Goal: Task Accomplishment & Management: Manage account settings

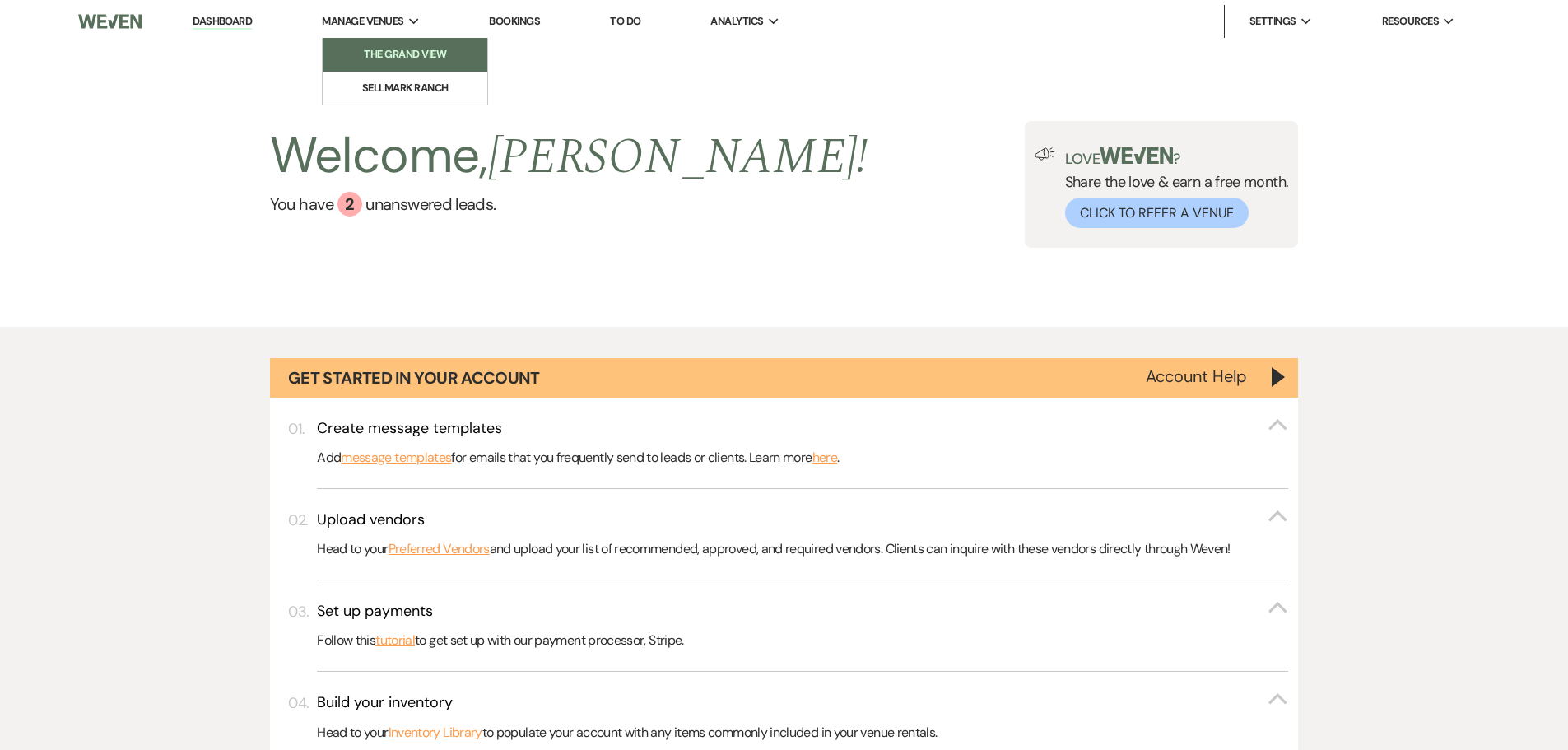
click at [418, 56] on li "The Grand View" at bounding box center [405, 54] width 148 height 17
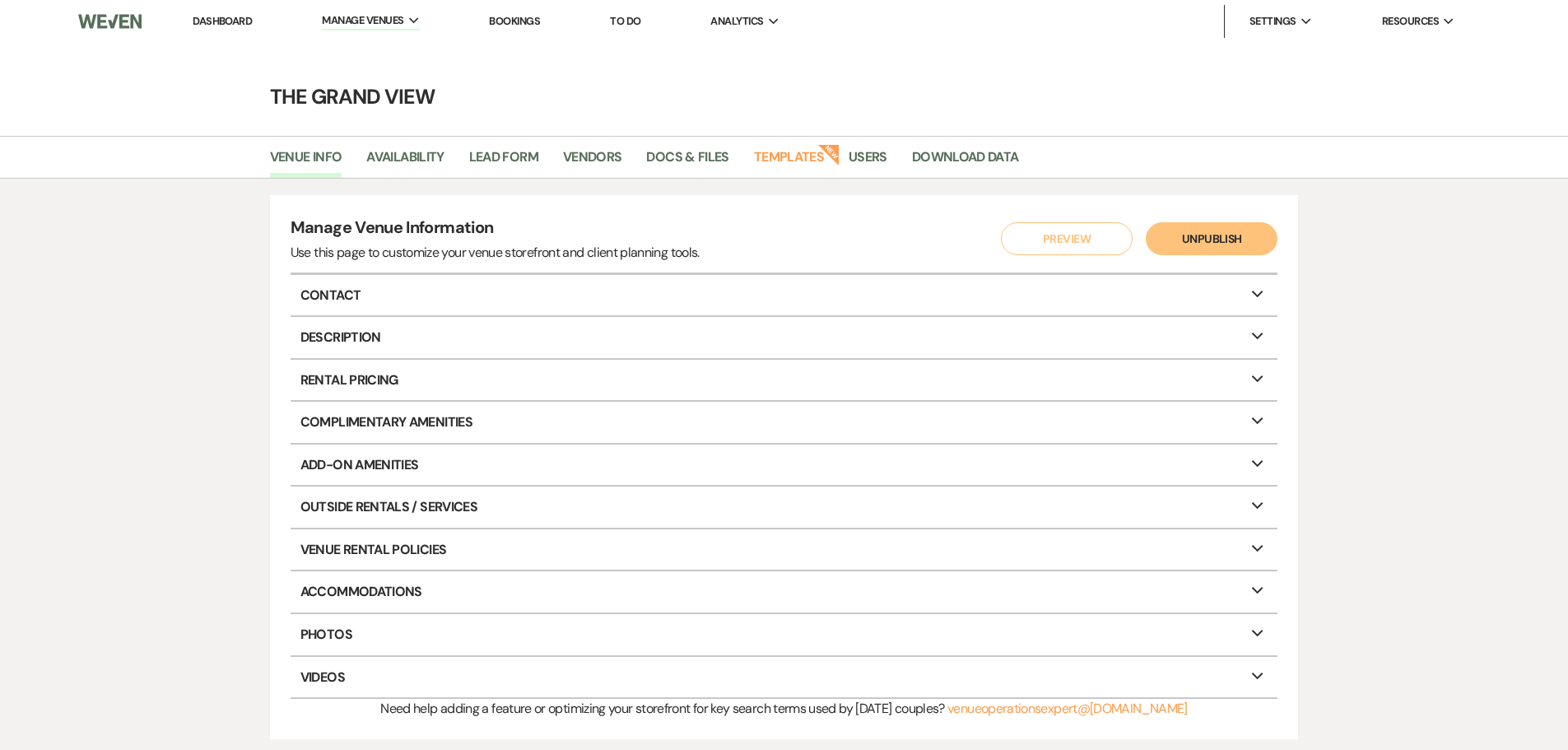
drag, startPoint x: 503, startPoint y: 11, endPoint x: 509, endPoint y: 20, distance: 10.8
click at [508, 19] on li "Bookings" at bounding box center [514, 21] width 67 height 33
click at [509, 20] on link "Bookings" at bounding box center [514, 20] width 51 height 14
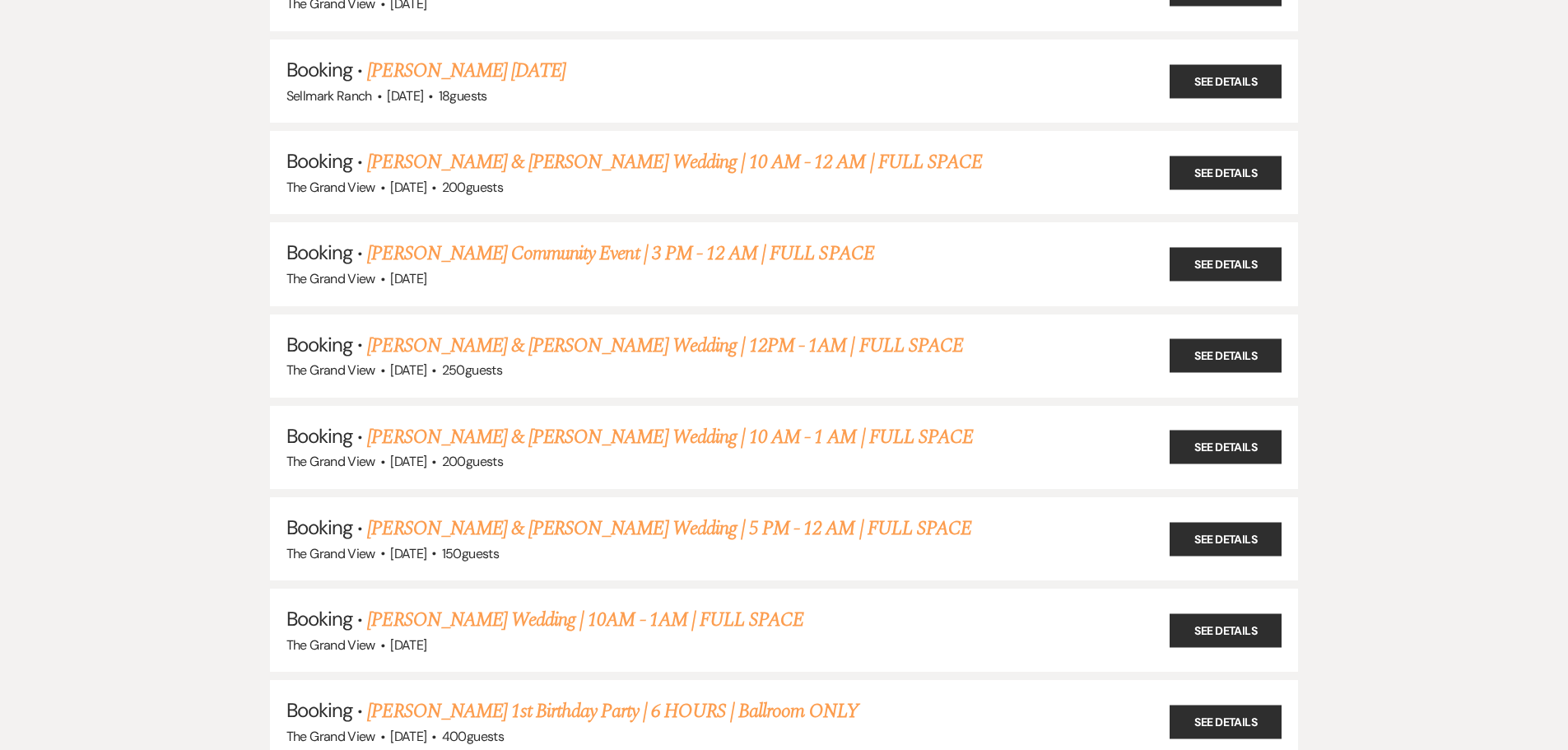
scroll to position [1894, 0]
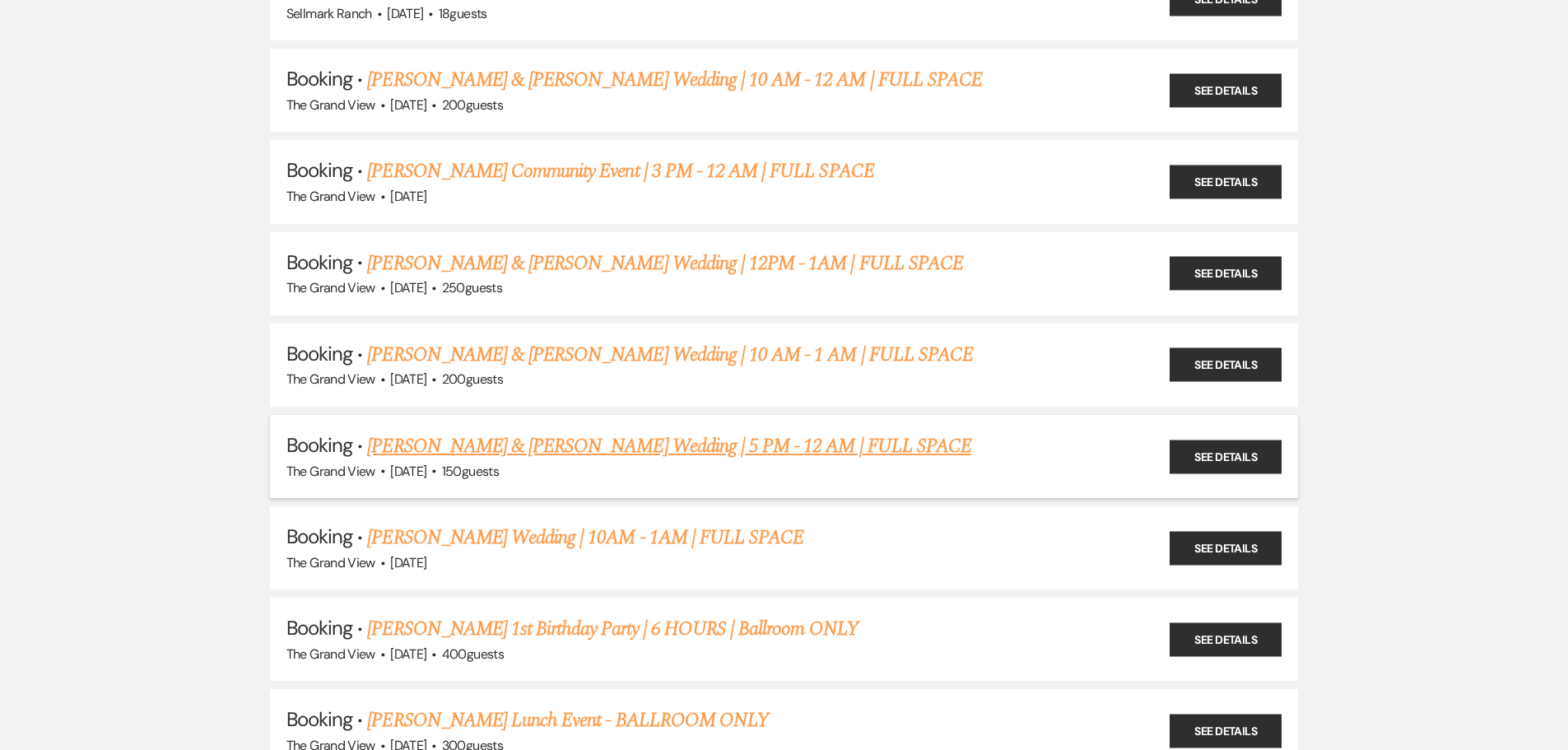
click at [537, 457] on link "[PERSON_NAME] & [PERSON_NAME] Wedding | 5 PM - 12 AM | FULL SPACE" at bounding box center [669, 446] width 604 height 29
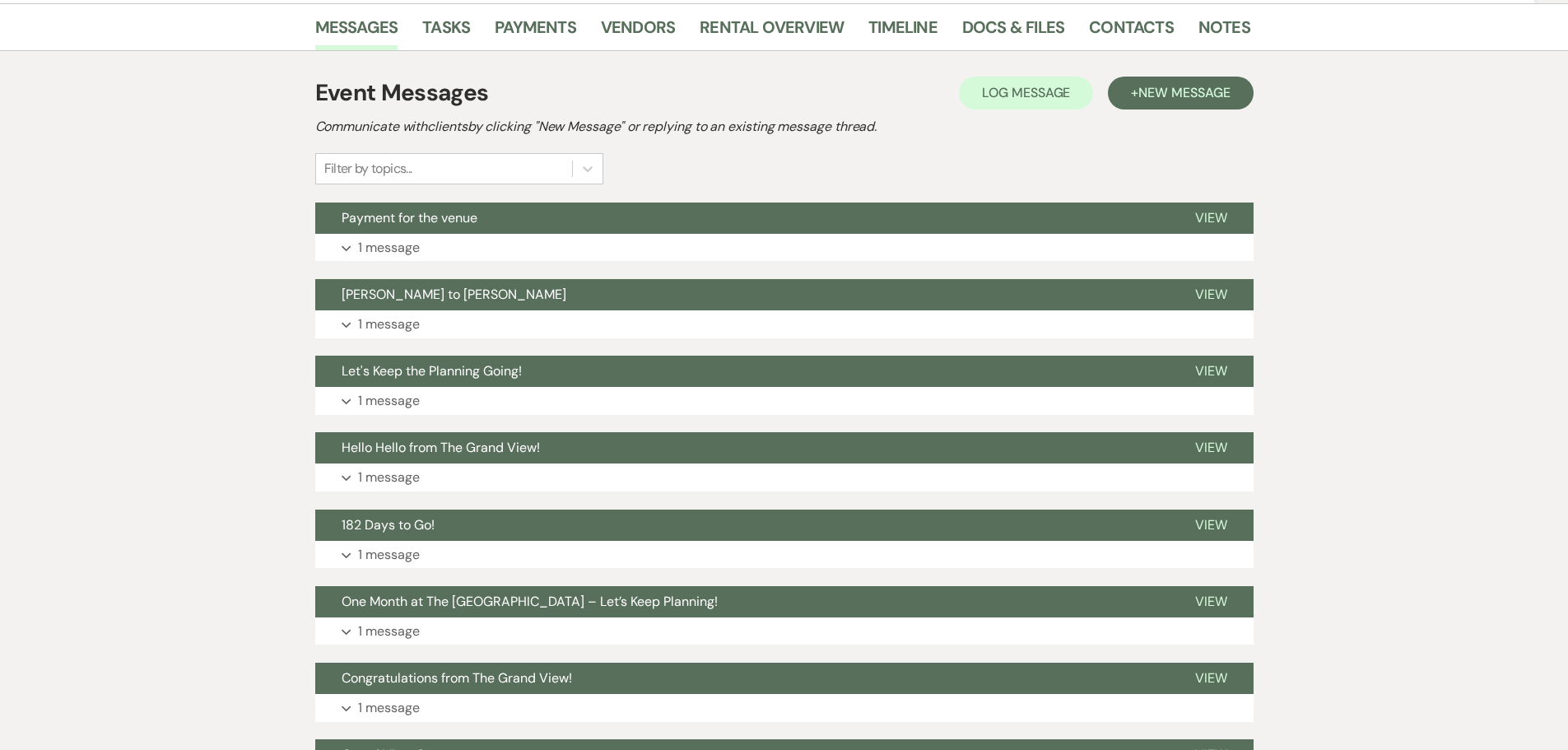
scroll to position [83, 0]
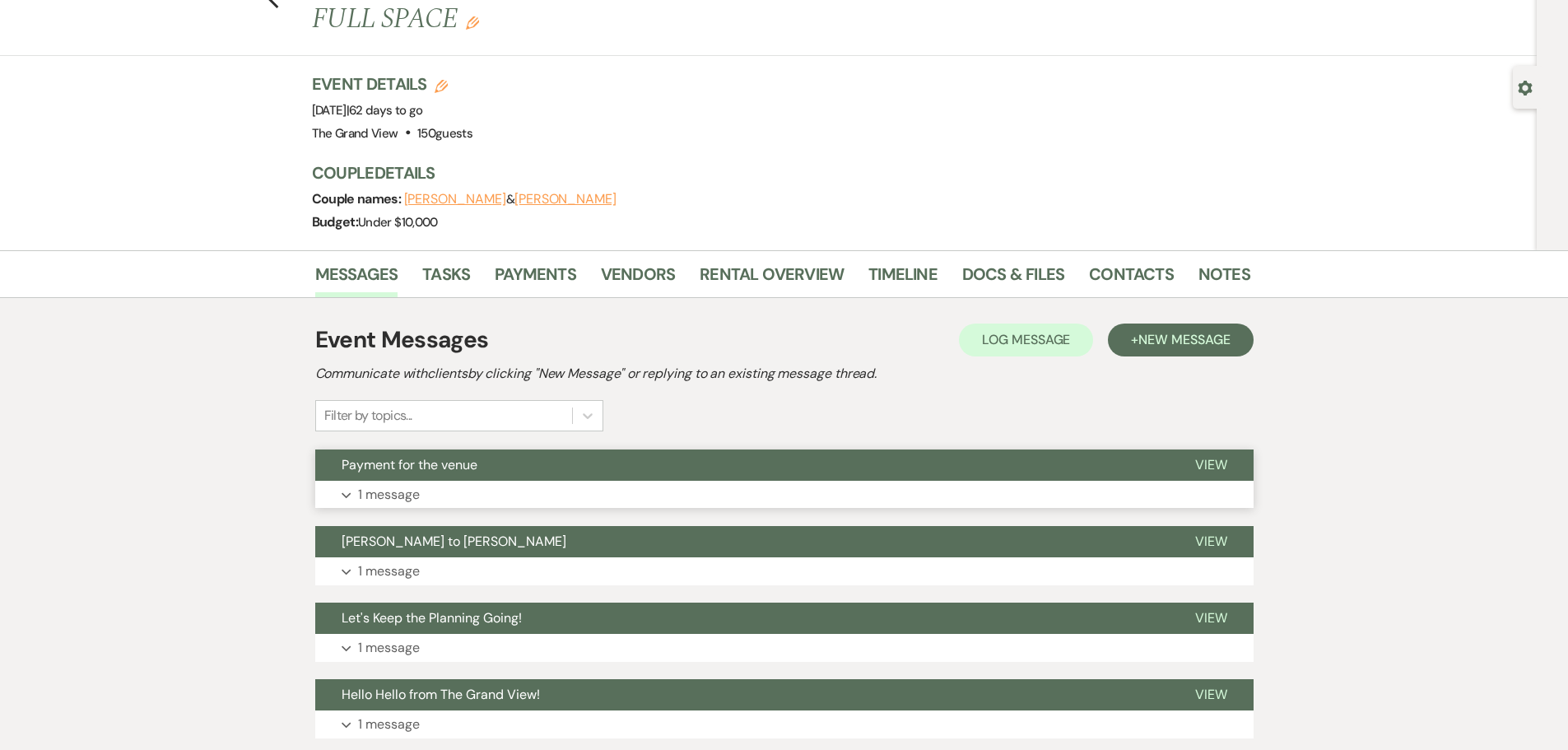
click at [405, 484] on p "1 message" at bounding box center [389, 495] width 61 height 21
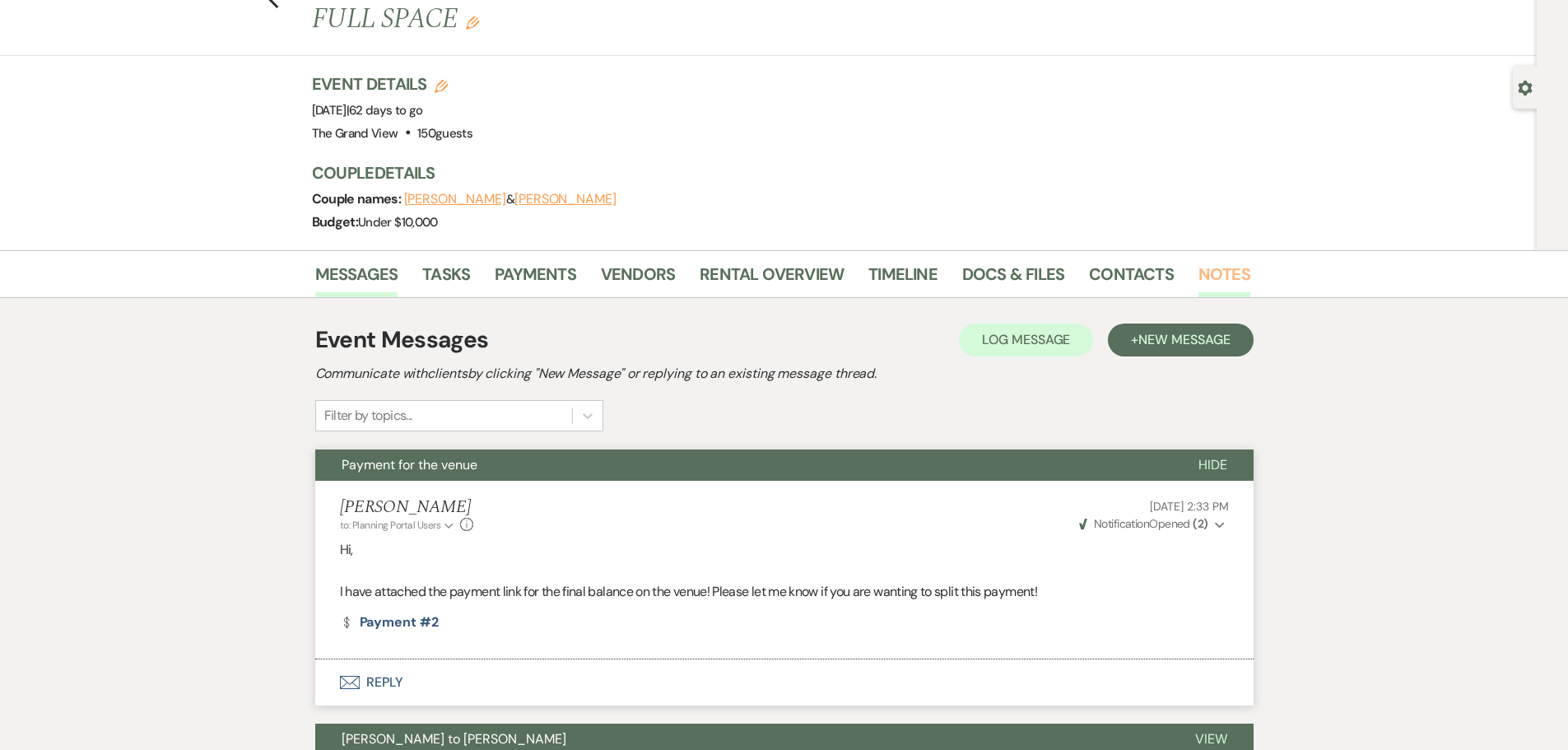
click at [1207, 261] on link "Notes" at bounding box center [1224, 279] width 52 height 36
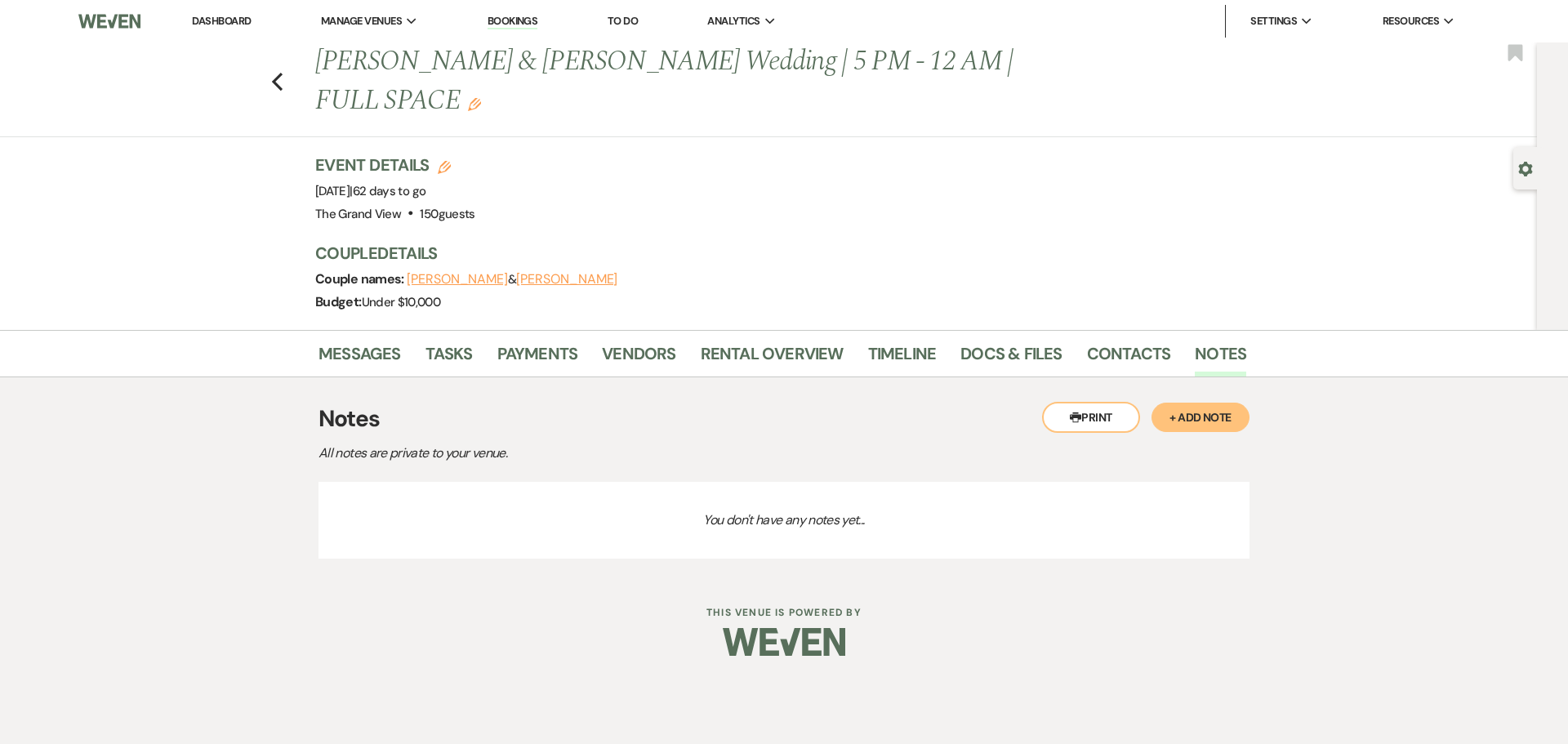
click at [473, 337] on li "Tasks" at bounding box center [461, 357] width 71 height 40
click at [455, 340] on link "Tasks" at bounding box center [448, 358] width 47 height 36
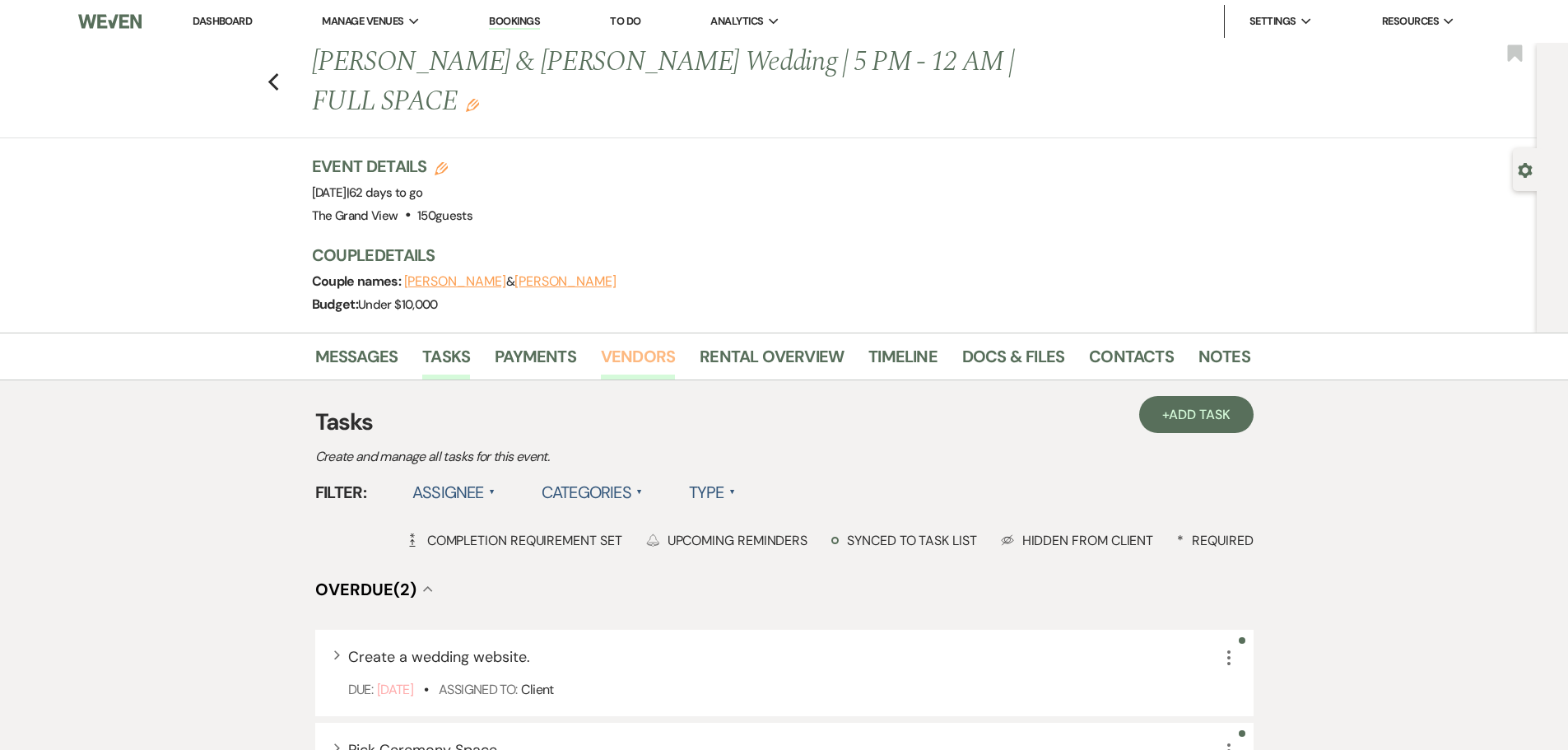
click at [641, 343] on link "Vendors" at bounding box center [638, 360] width 74 height 36
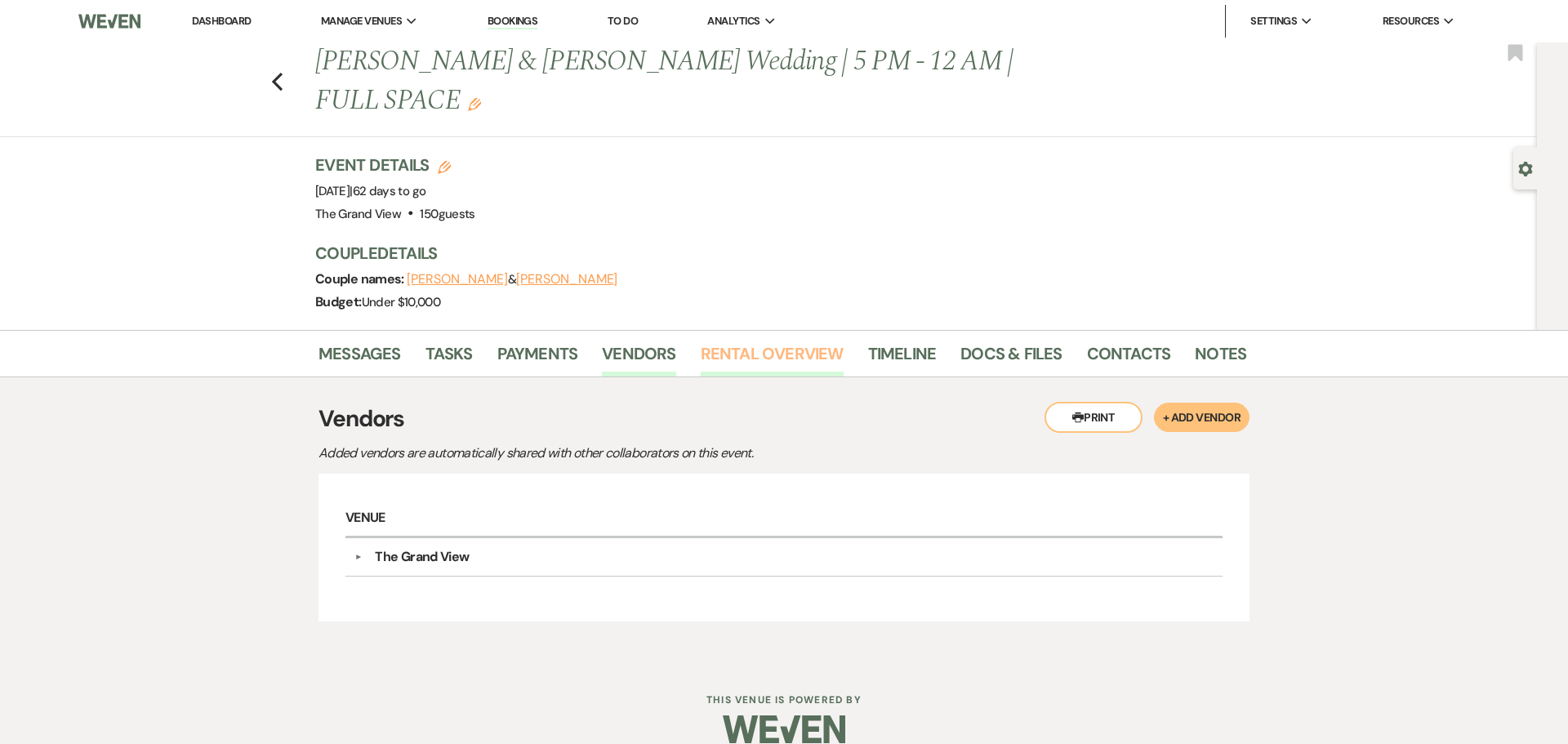
click at [726, 340] on link "Rental Overview" at bounding box center [772, 358] width 143 height 36
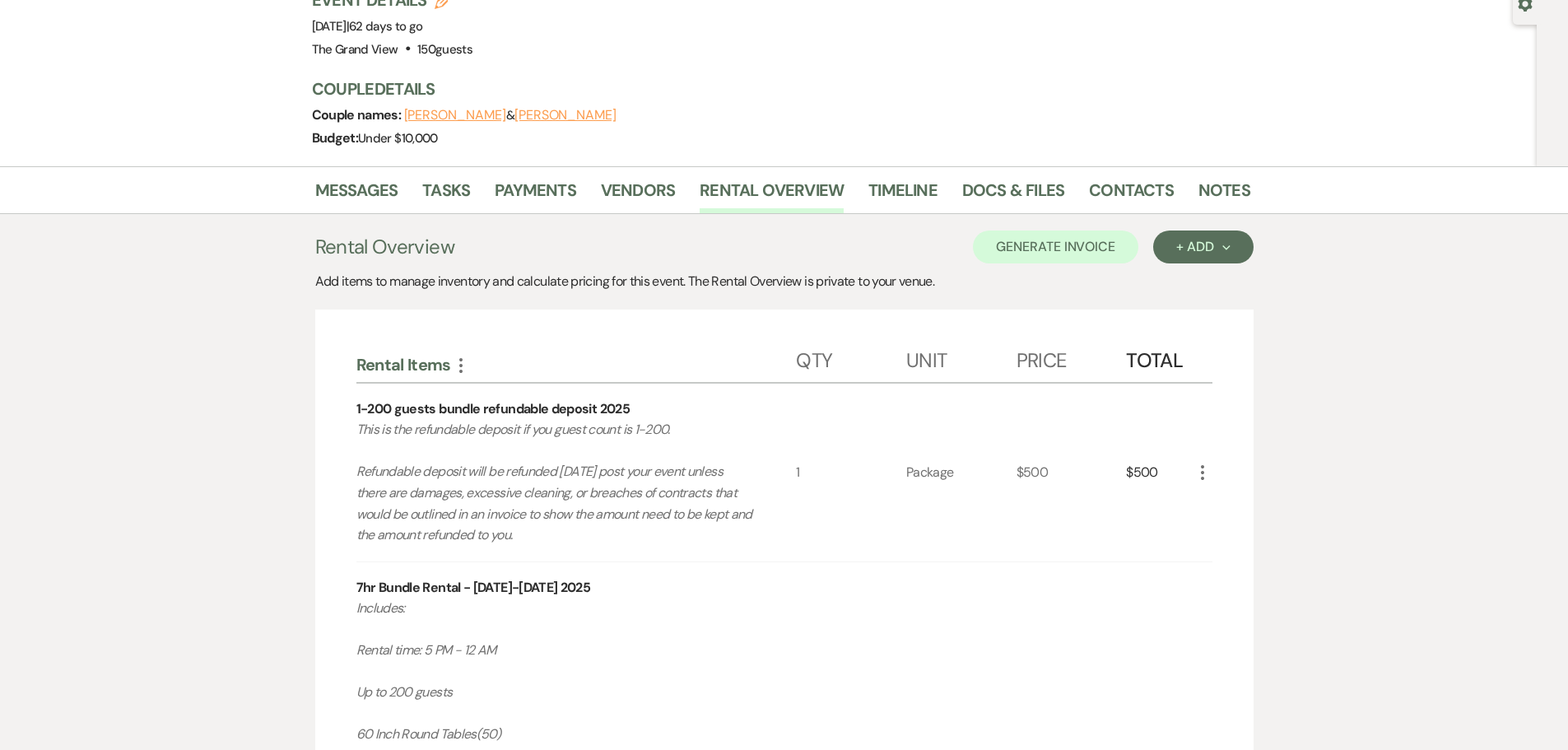
scroll to position [139, 0]
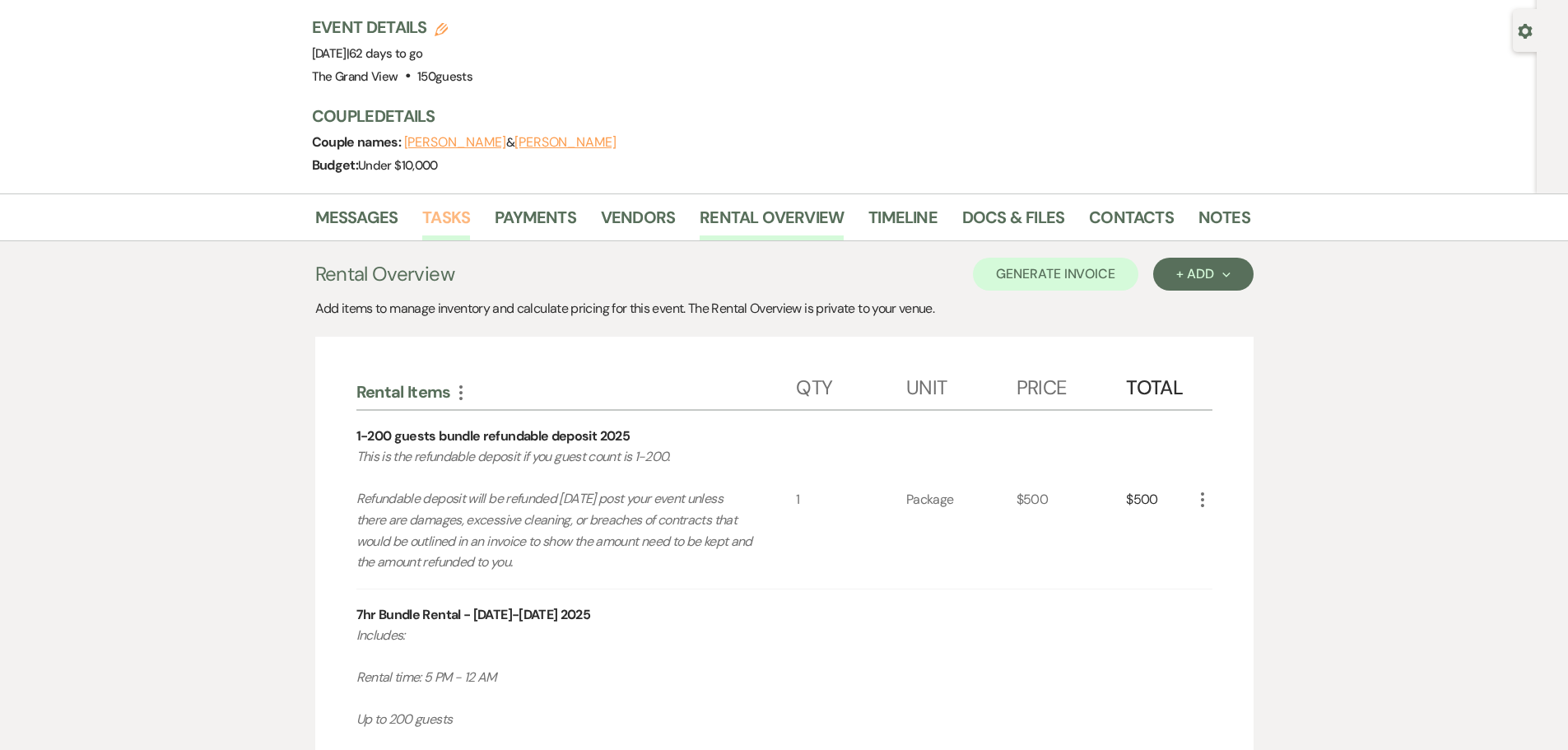
click at [424, 205] on link "Tasks" at bounding box center [446, 222] width 48 height 36
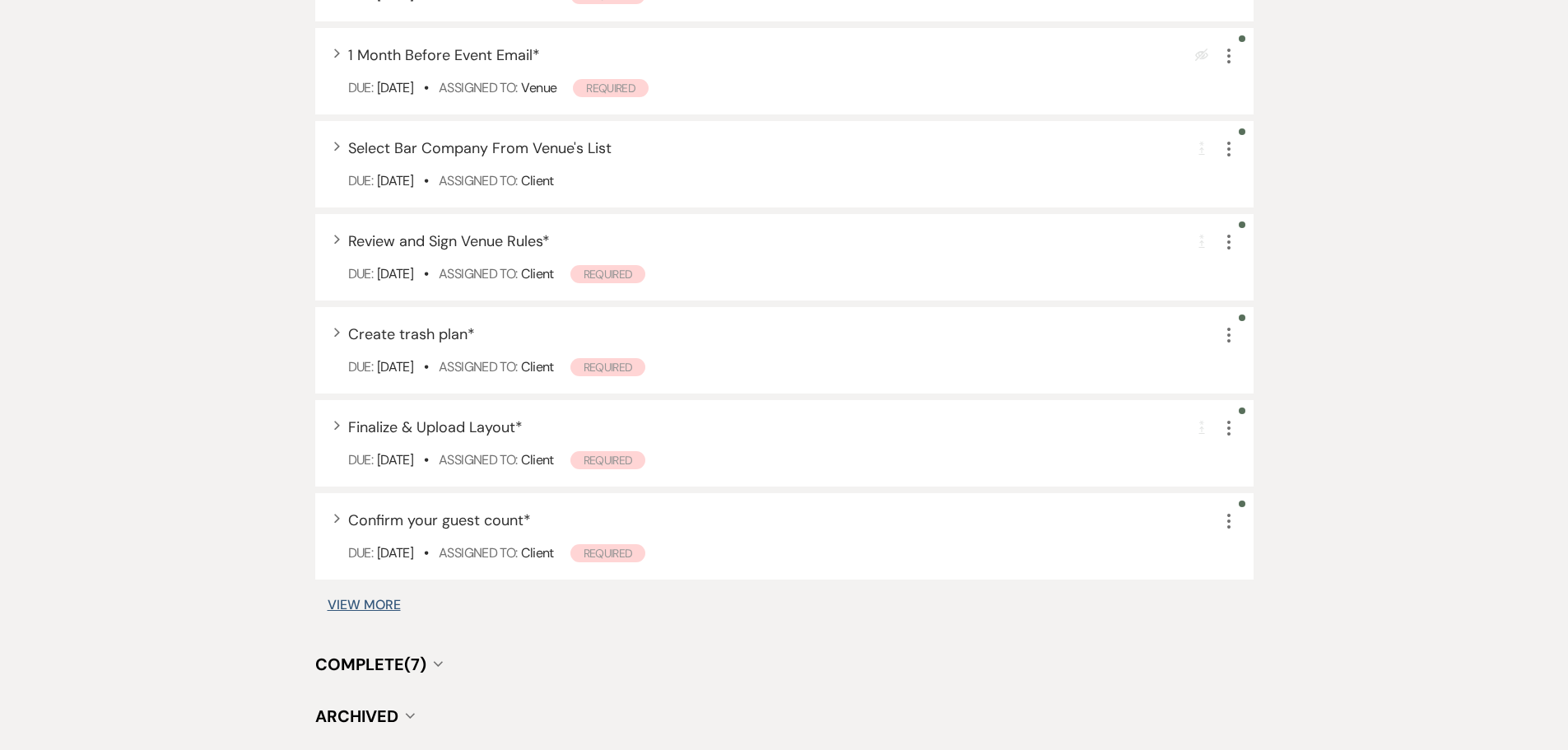
scroll to position [1235, 0]
click at [343, 598] on button "View More" at bounding box center [363, 605] width 73 height 14
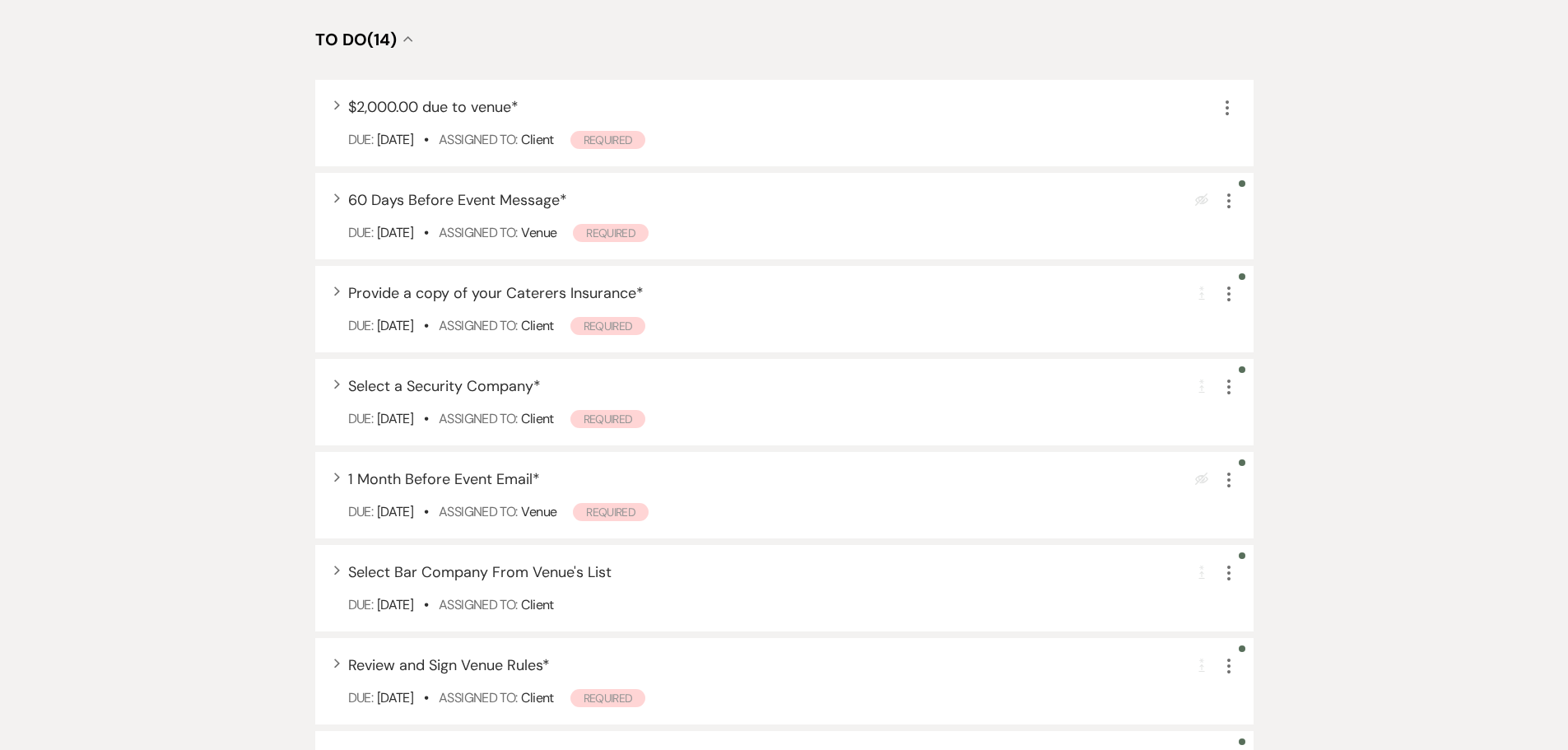
scroll to position [813, 0]
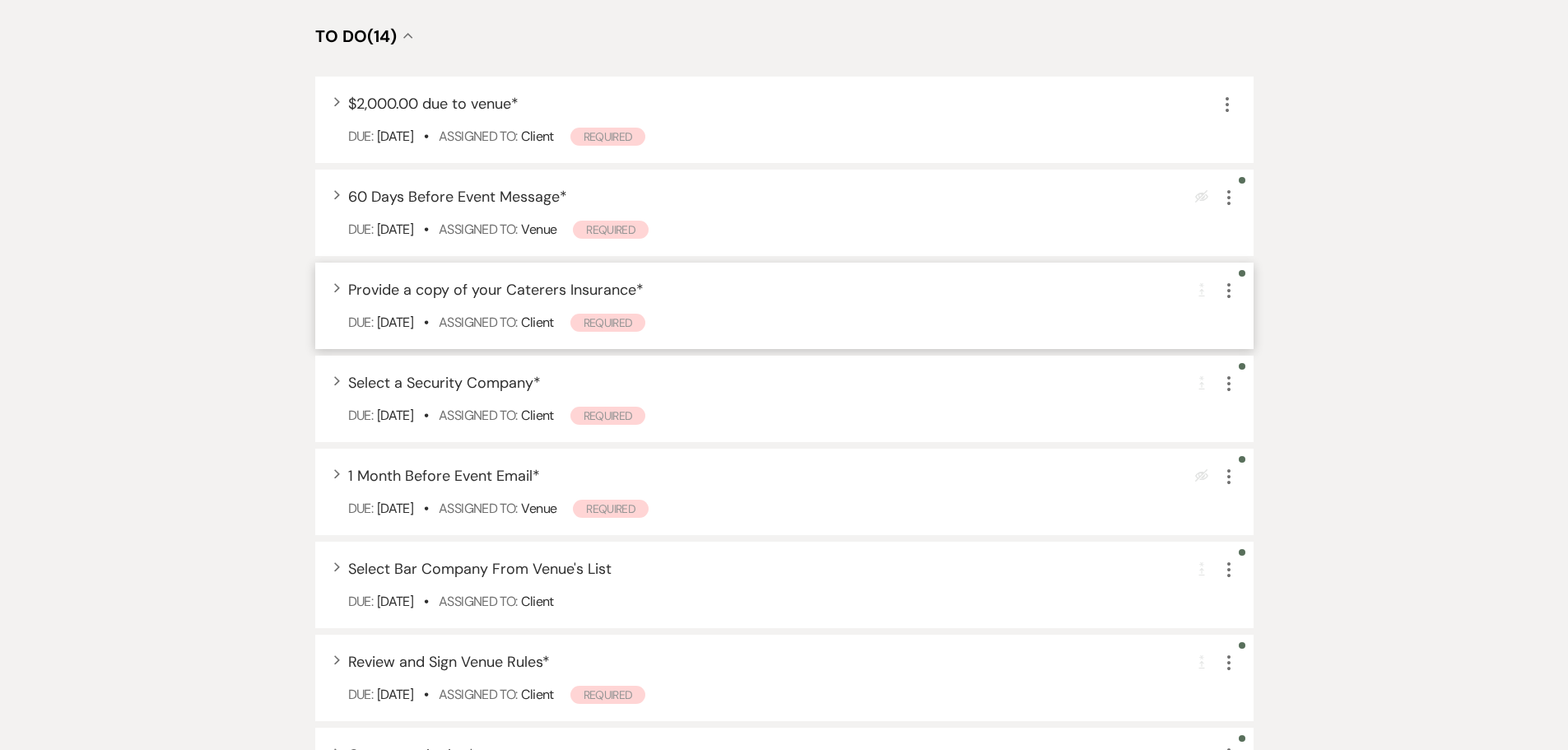
click at [337, 263] on div "Expand Provide a copy of your Caterers Insurance * Completion Requirement More …" at bounding box center [785, 306] width 939 height 87
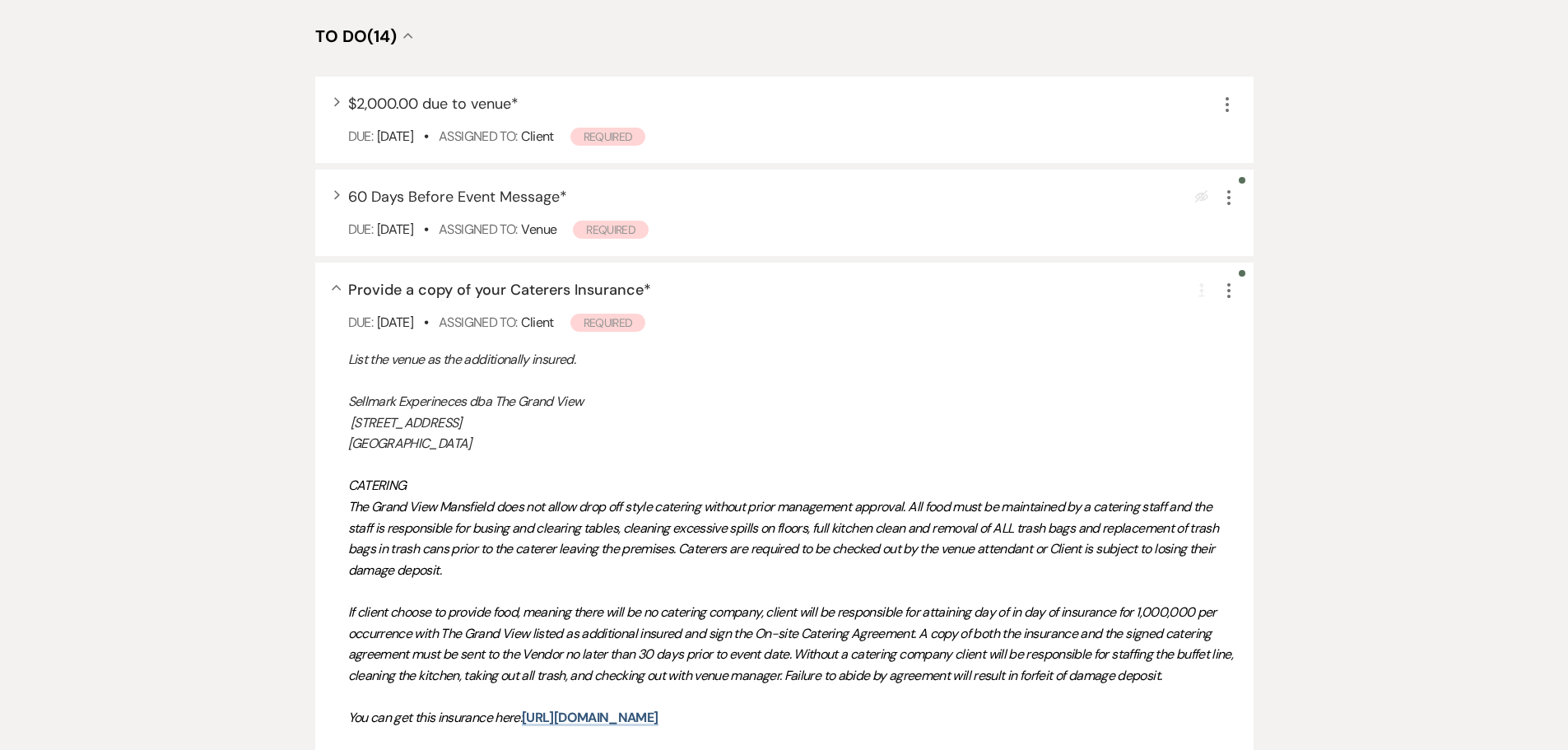
scroll to position [896, 0]
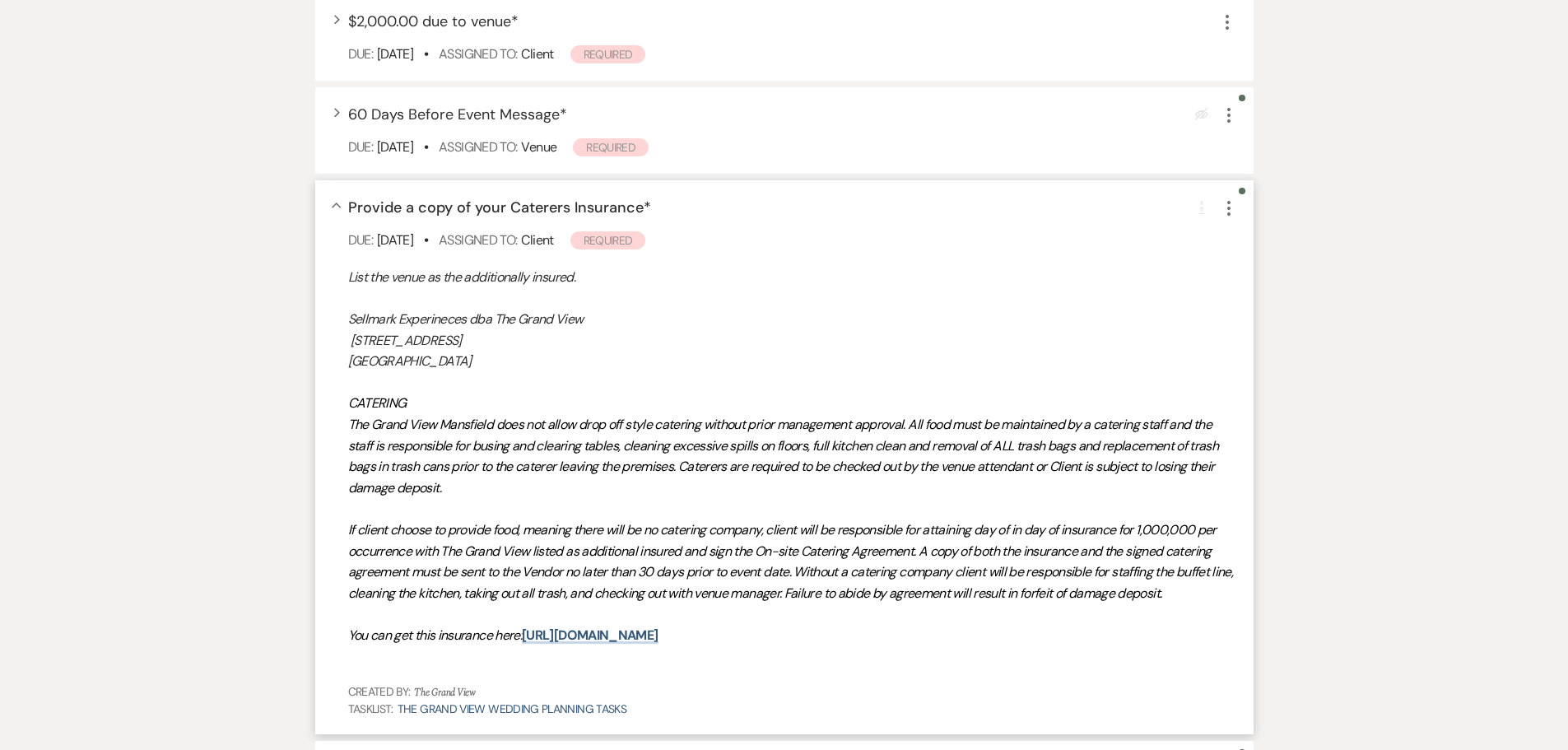
click at [341, 180] on div "Collapse Provide a copy of your Caterers Insurance * Completion Requirement Mor…" at bounding box center [785, 457] width 939 height 554
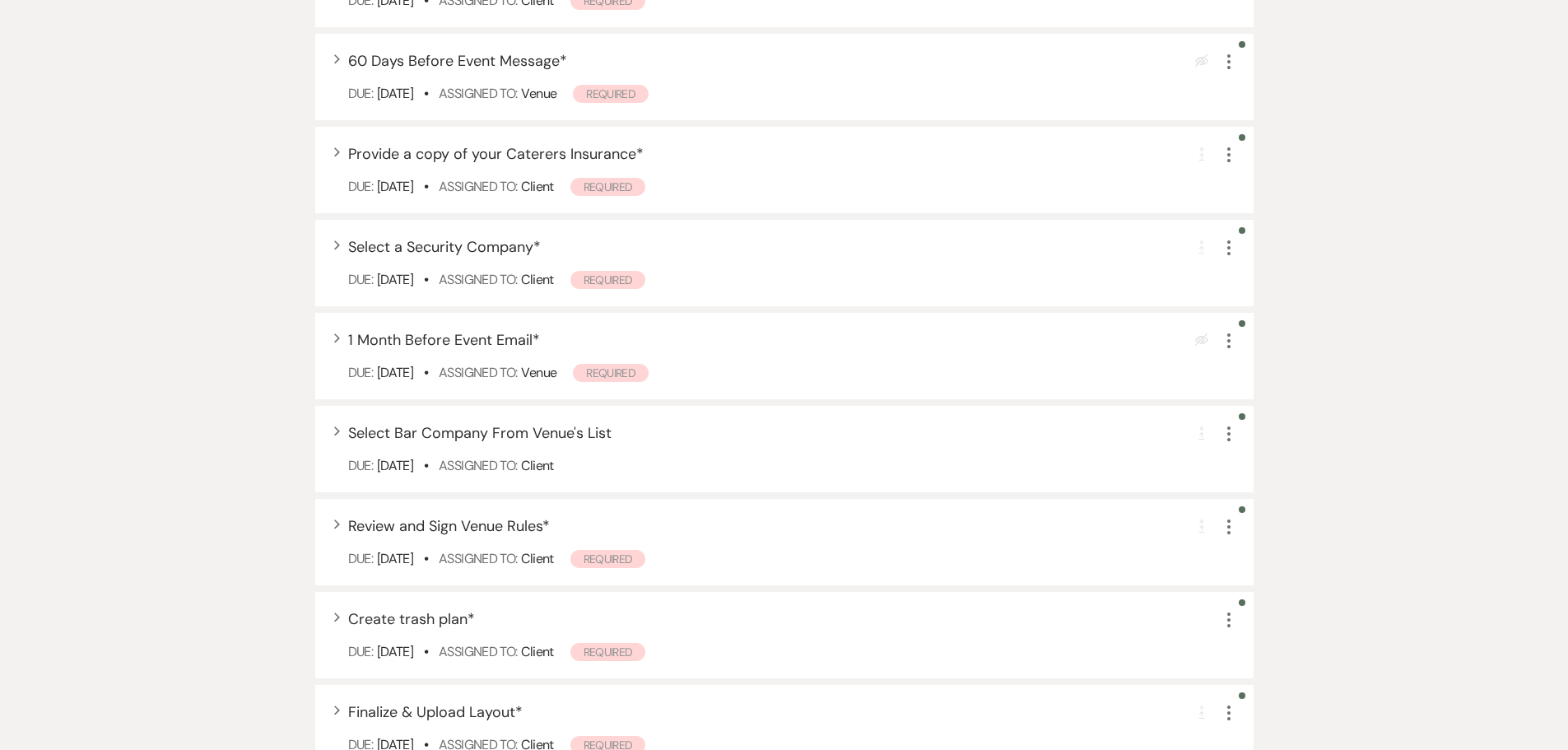
scroll to position [978, 0]
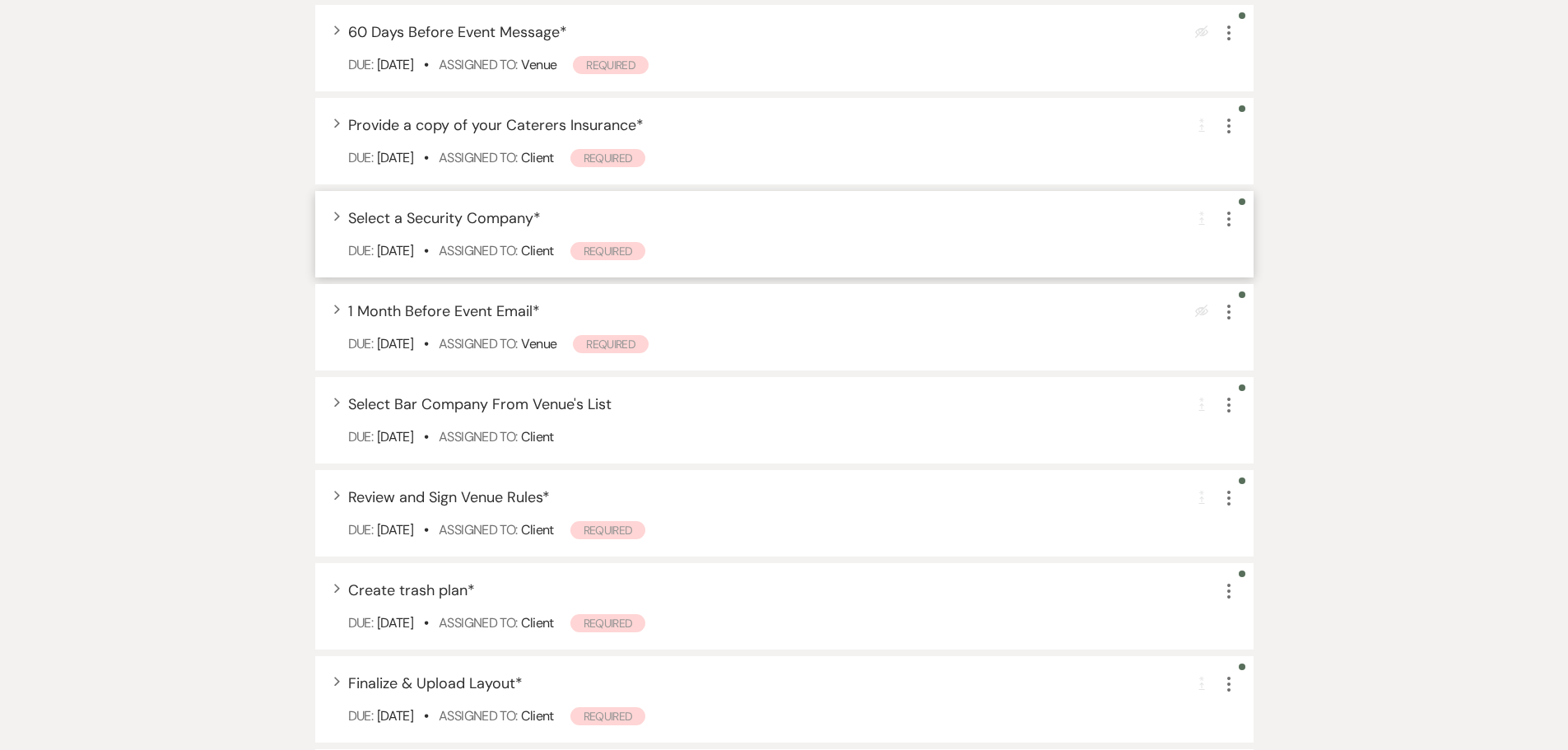
click at [328, 191] on div "Expand Select a Security Company * Completion Requirement More Due: [DATE] • As…" at bounding box center [785, 234] width 939 height 87
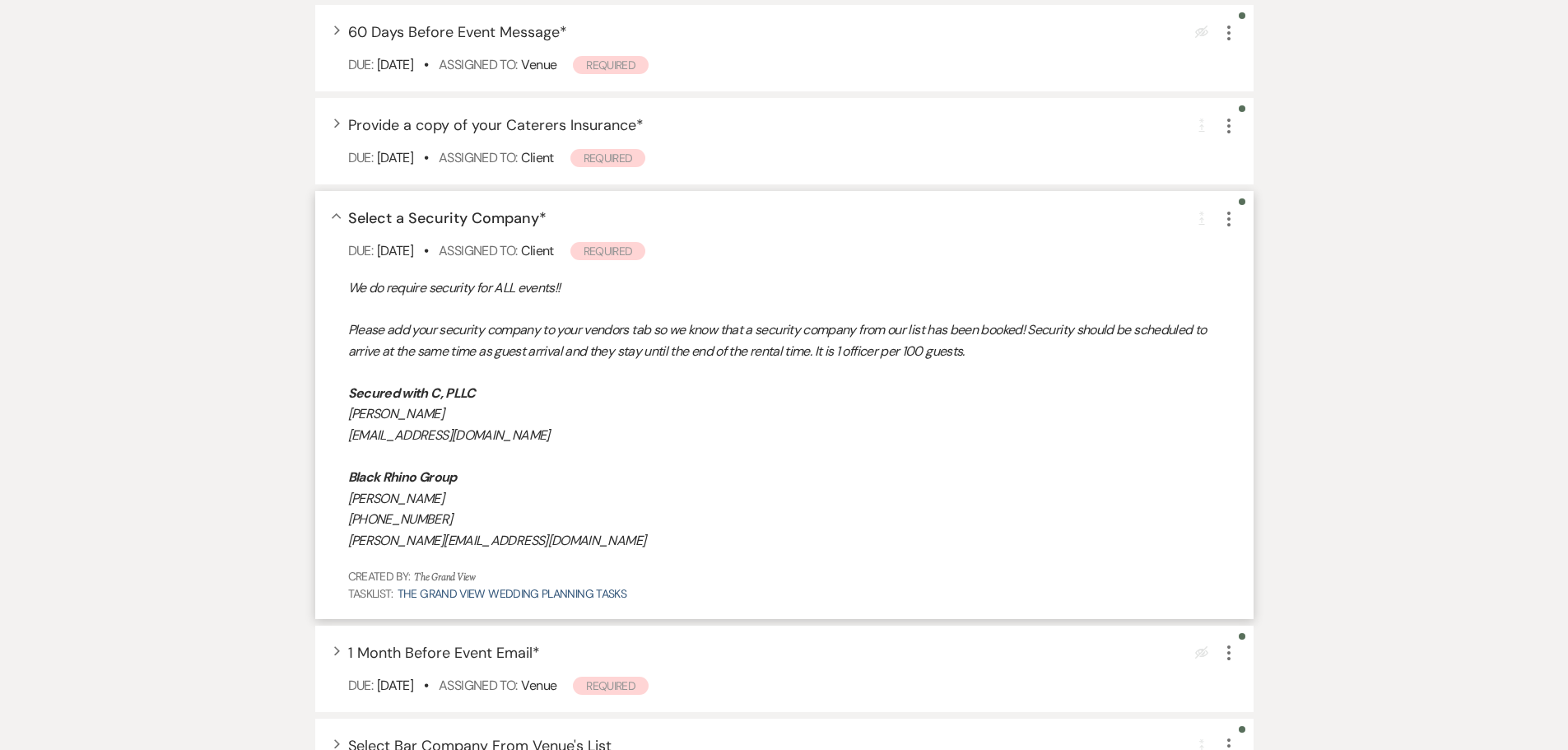
click at [328, 191] on div "Collapse Select a Security Company * Completion Requirement More Due: [DATE] • …" at bounding box center [785, 405] width 939 height 429
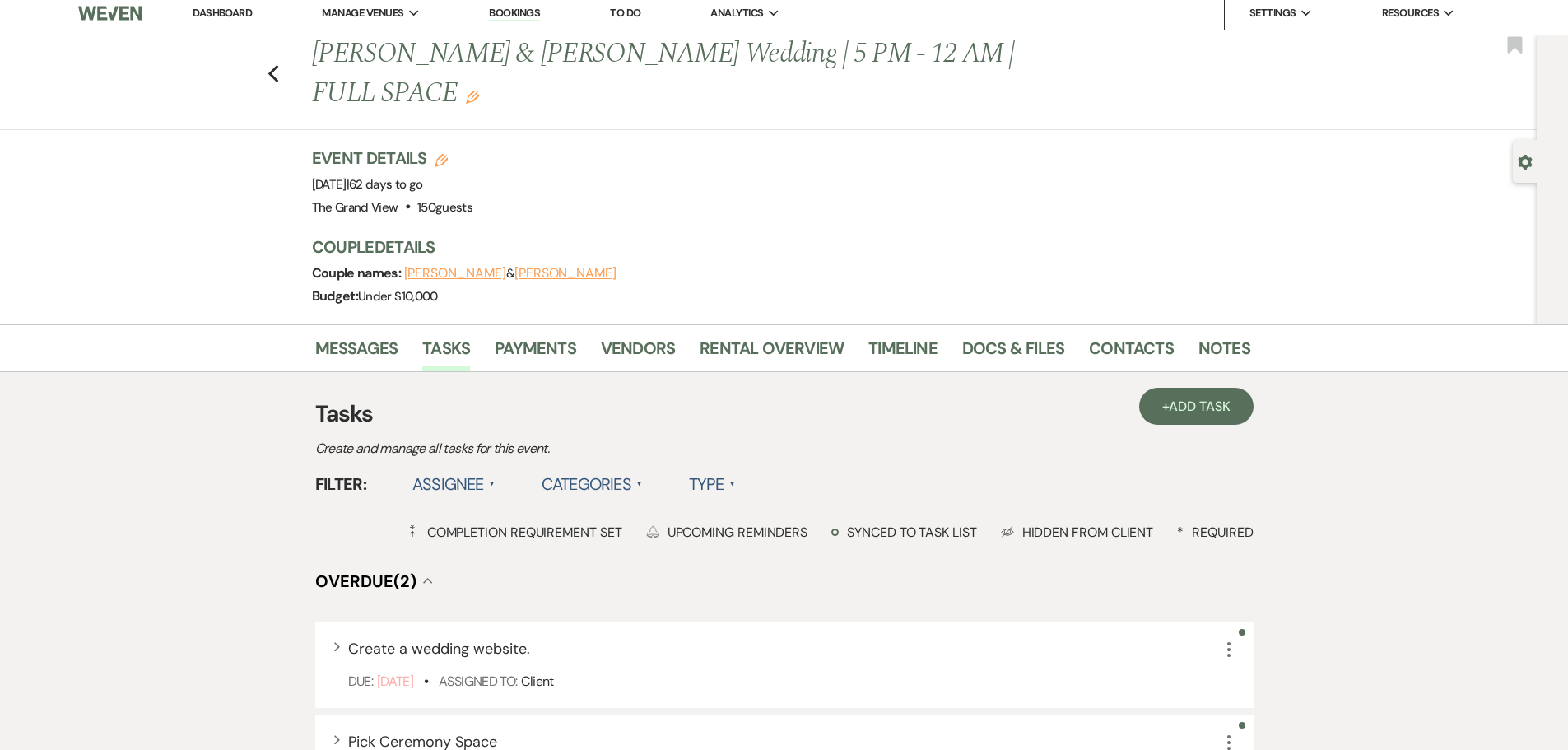
scroll to position [0, 0]
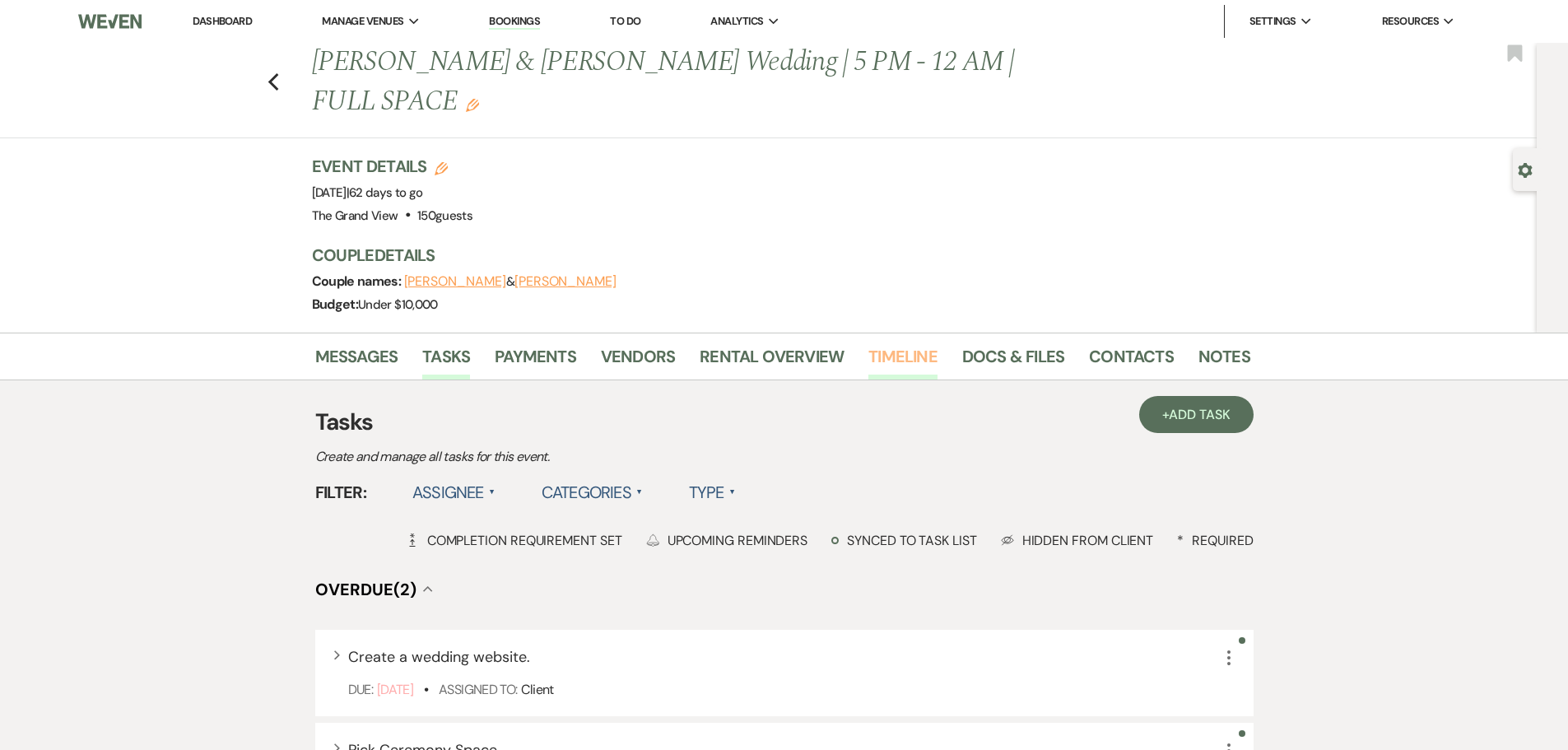
click at [904, 343] on link "Timeline" at bounding box center [903, 360] width 69 height 36
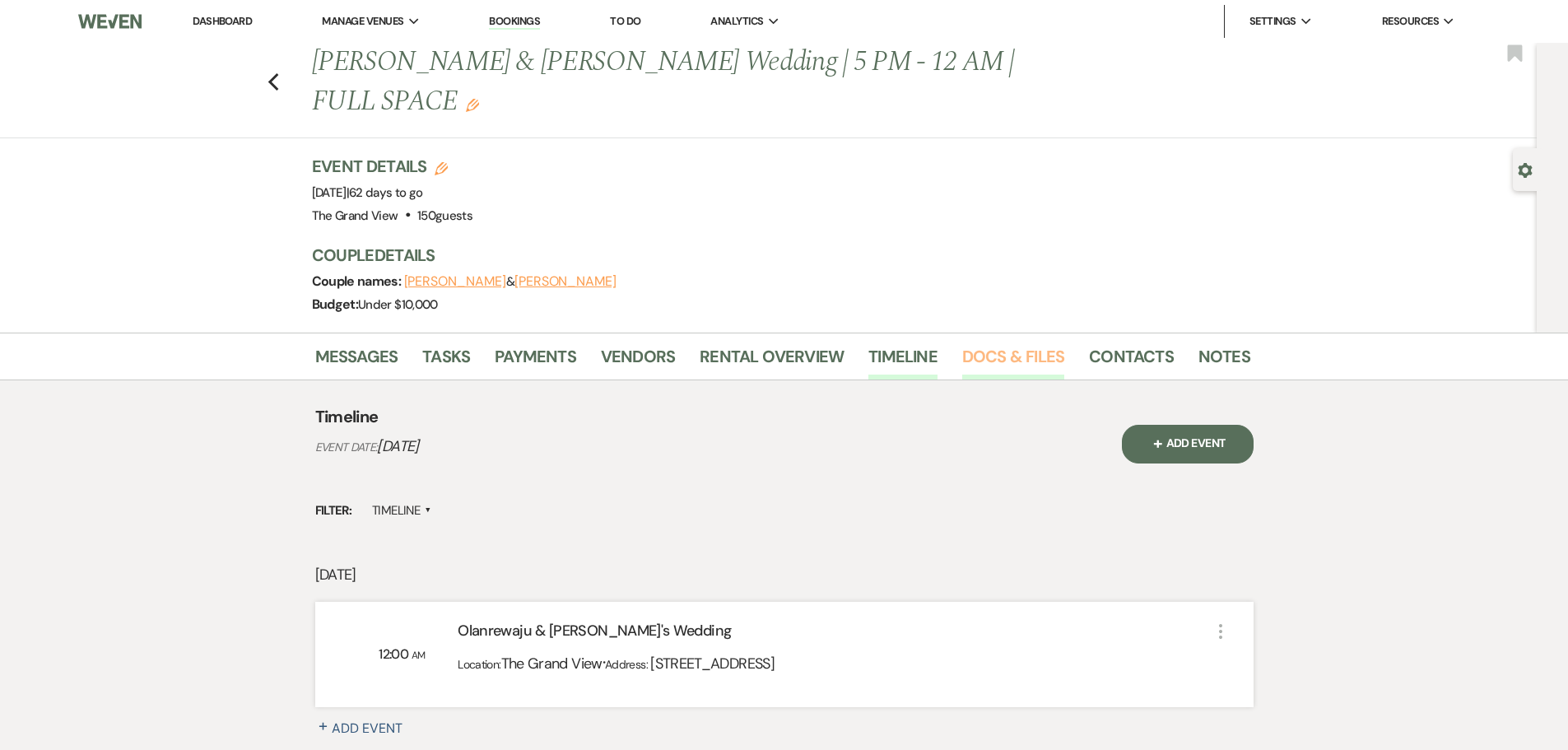
click at [1032, 343] on link "Docs & Files" at bounding box center [1013, 360] width 102 height 36
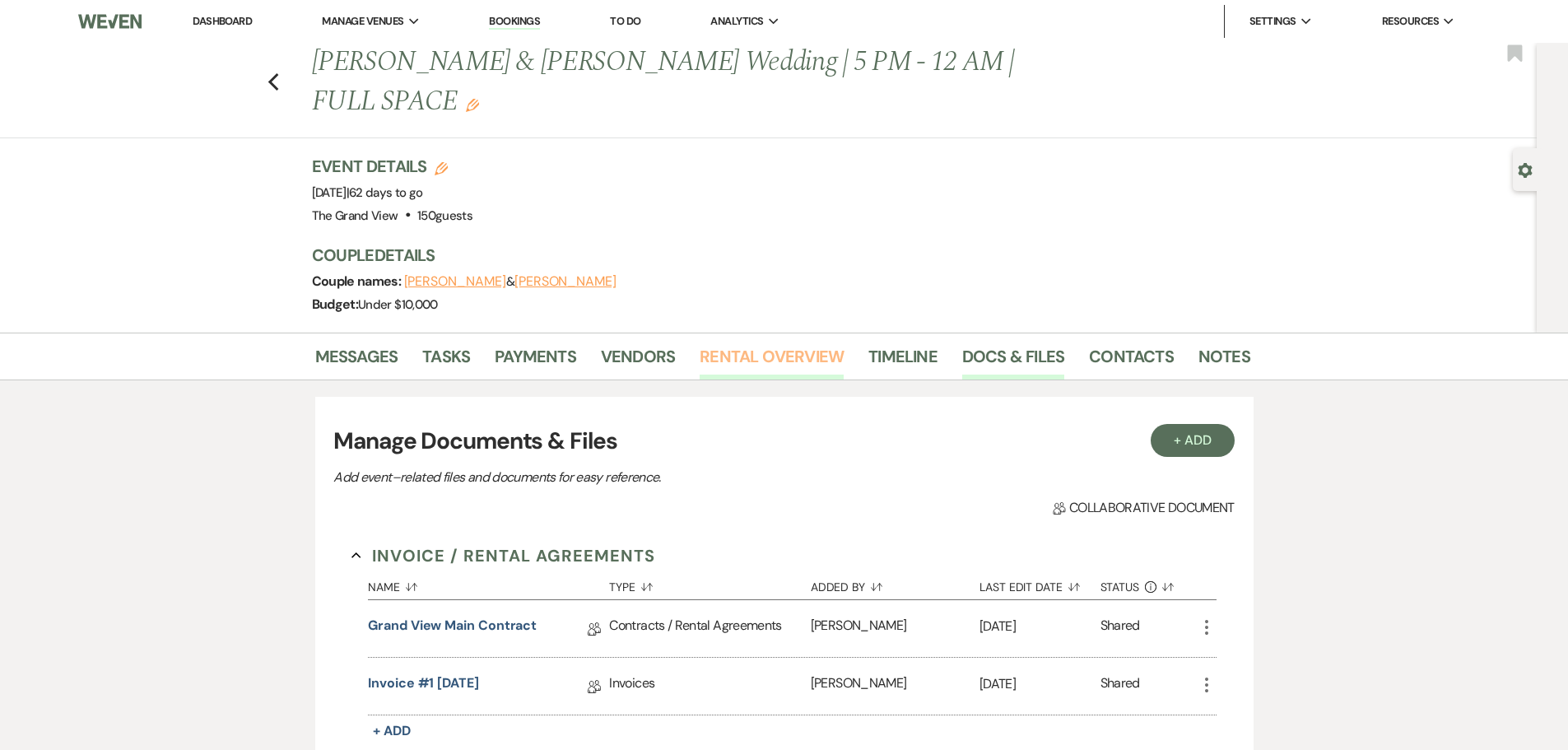
click at [831, 343] on link "Rental Overview" at bounding box center [771, 360] width 144 height 36
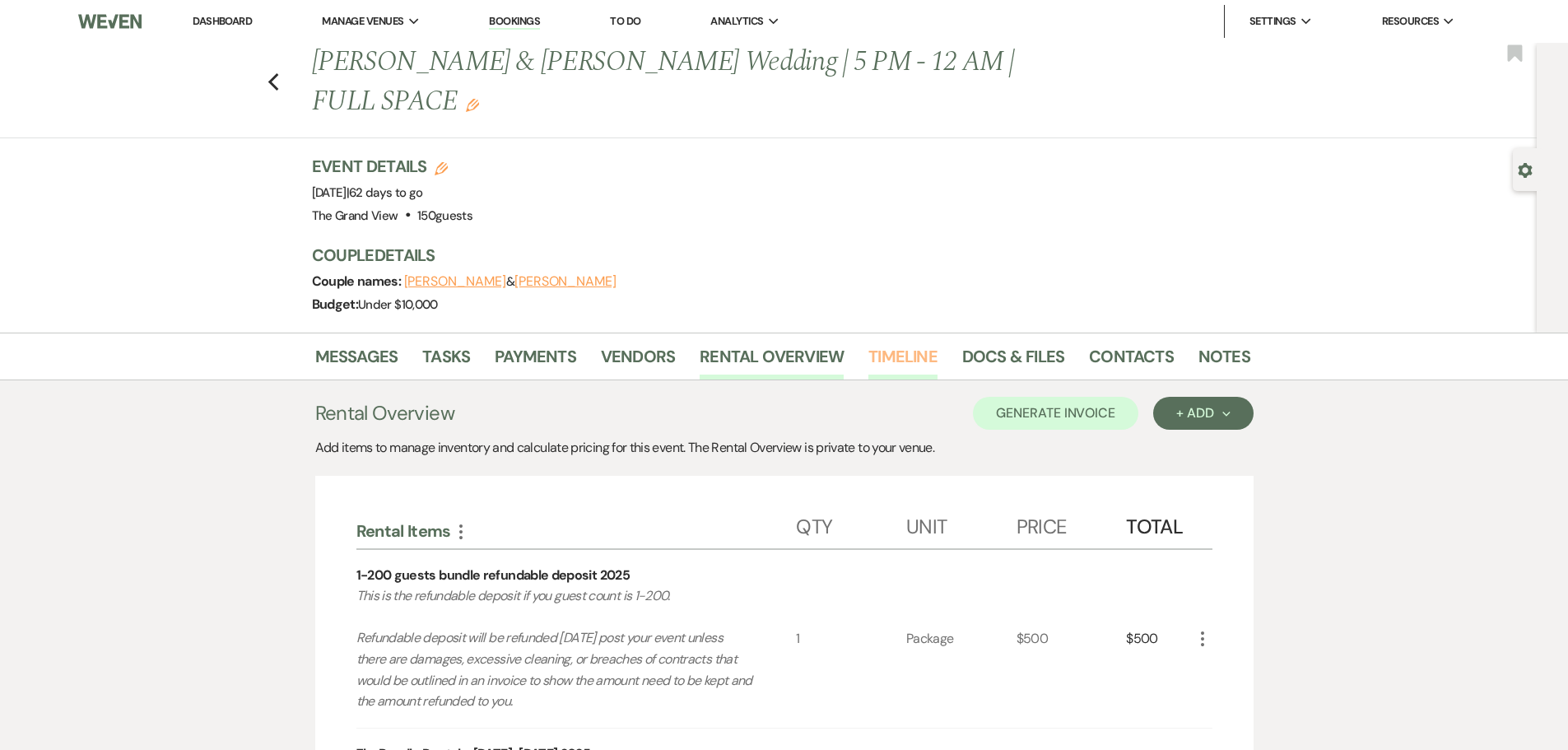
click at [925, 343] on link "Timeline" at bounding box center [903, 360] width 69 height 36
